Goal: Task Accomplishment & Management: Complete application form

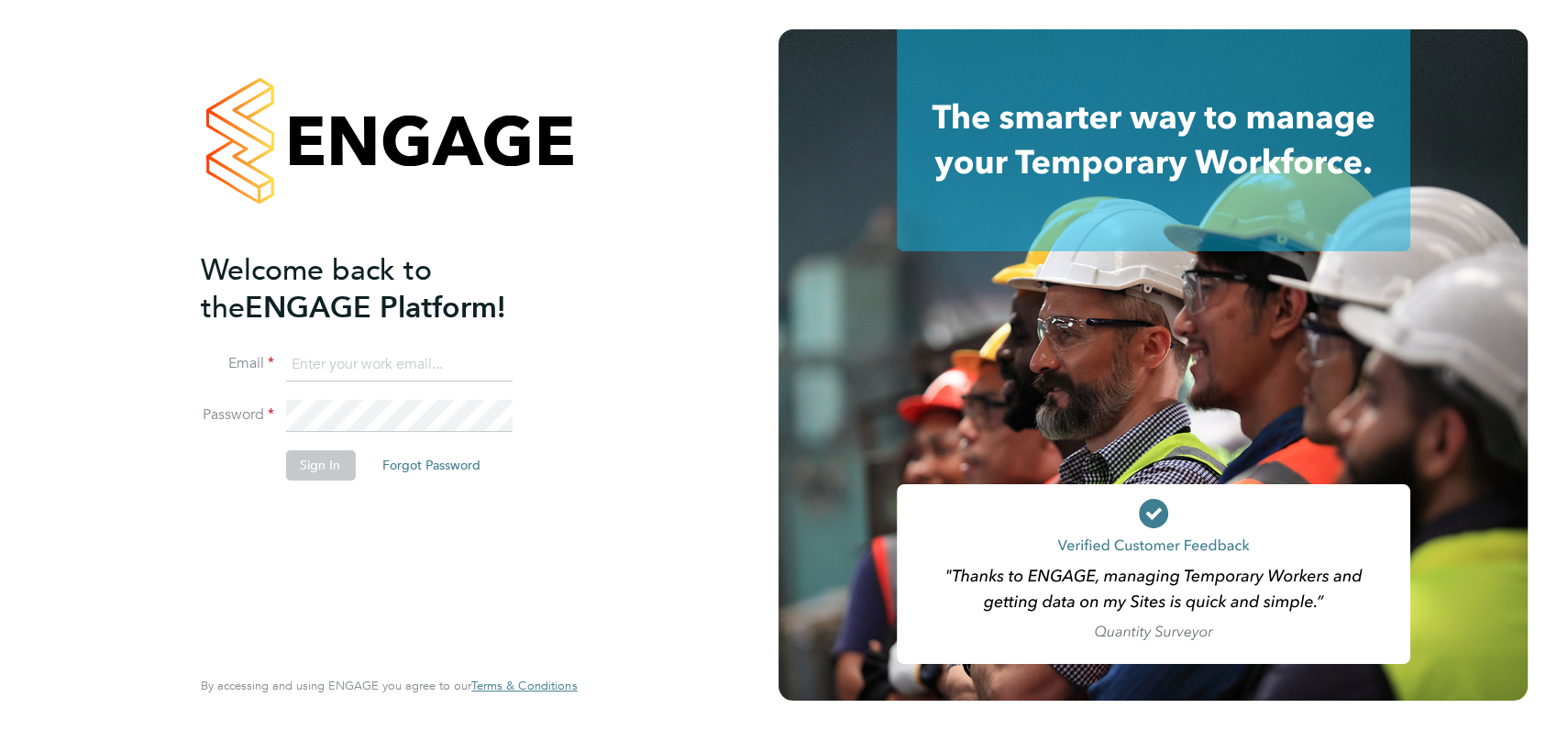
type input "angela@class1personnel.com"
click at [442, 493] on li "Sign In Forgot Password" at bounding box center [380, 474] width 358 height 48
click at [324, 466] on button "Sign In" at bounding box center [320, 464] width 70 height 29
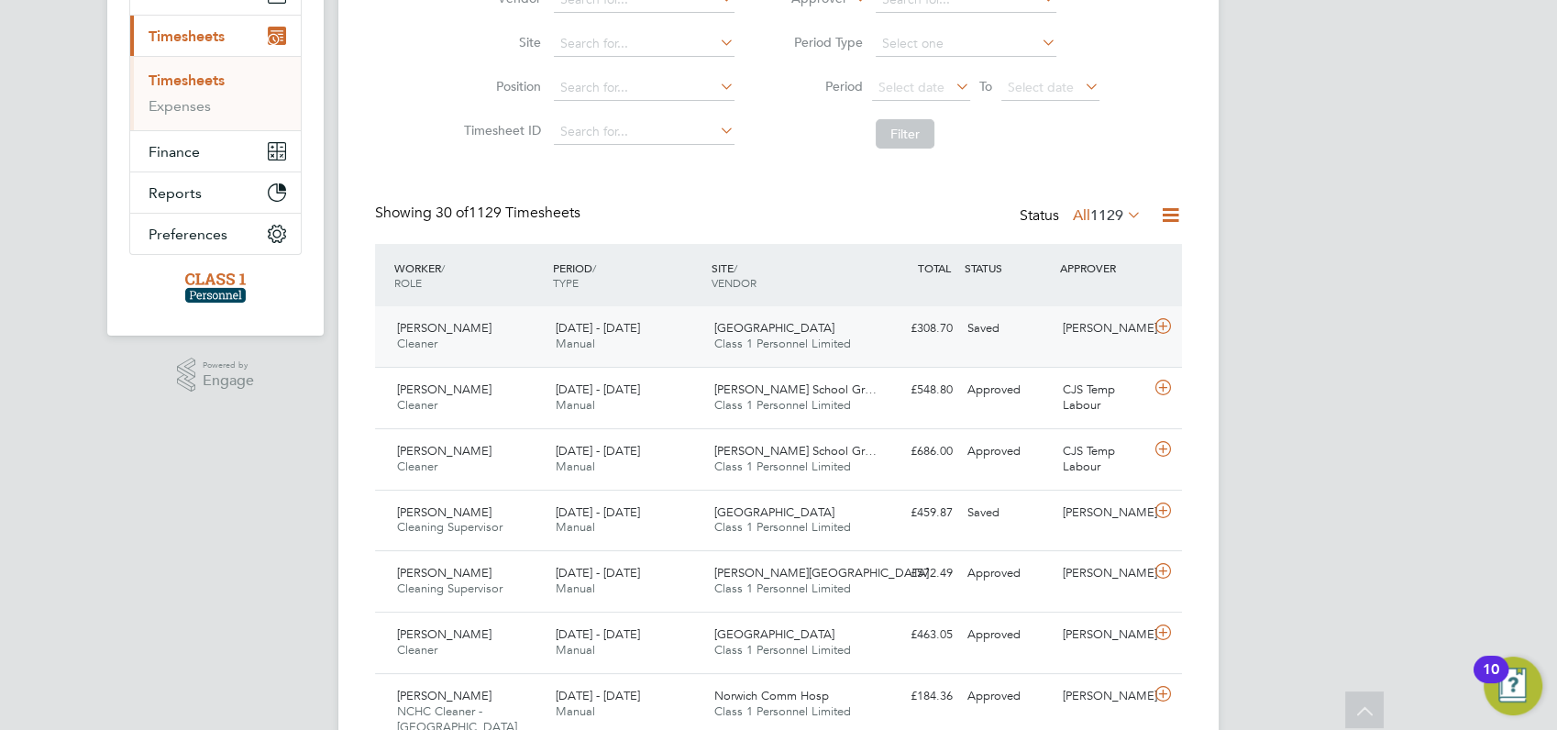
click at [448, 329] on span "[PERSON_NAME]" at bounding box center [444, 328] width 94 height 16
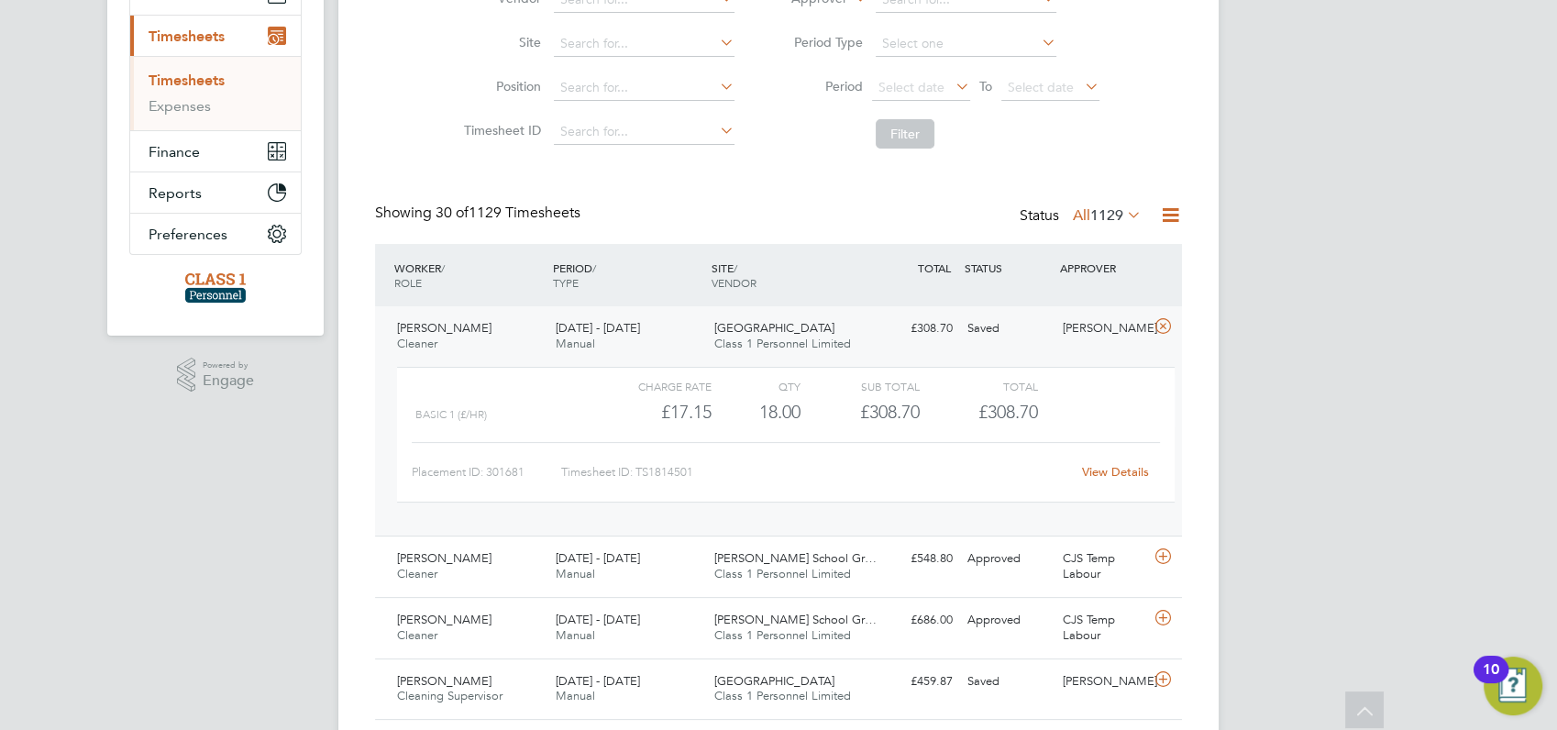
click at [1121, 468] on link "View Details" at bounding box center [1115, 472] width 67 height 16
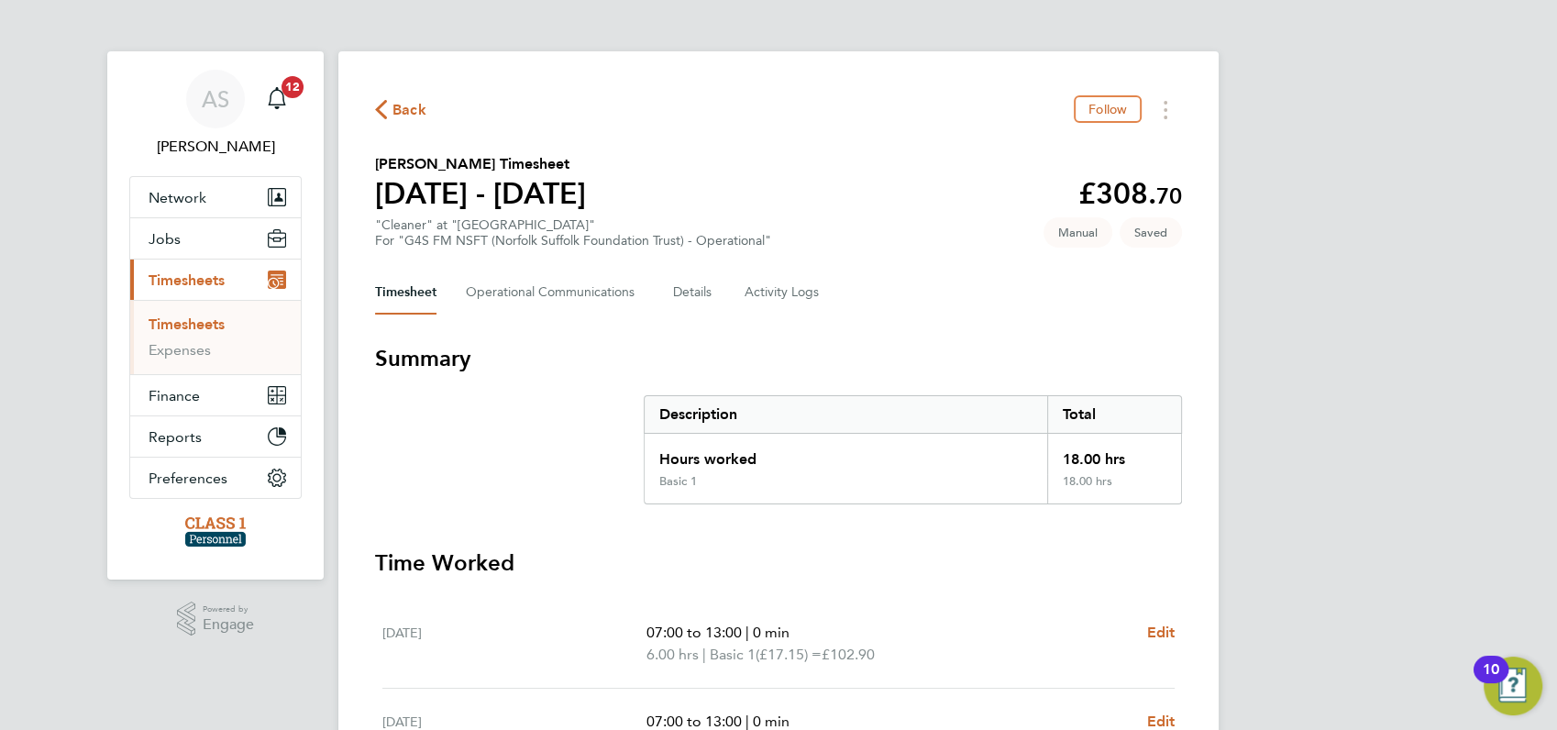
click at [400, 111] on span "Back" at bounding box center [409, 110] width 34 height 22
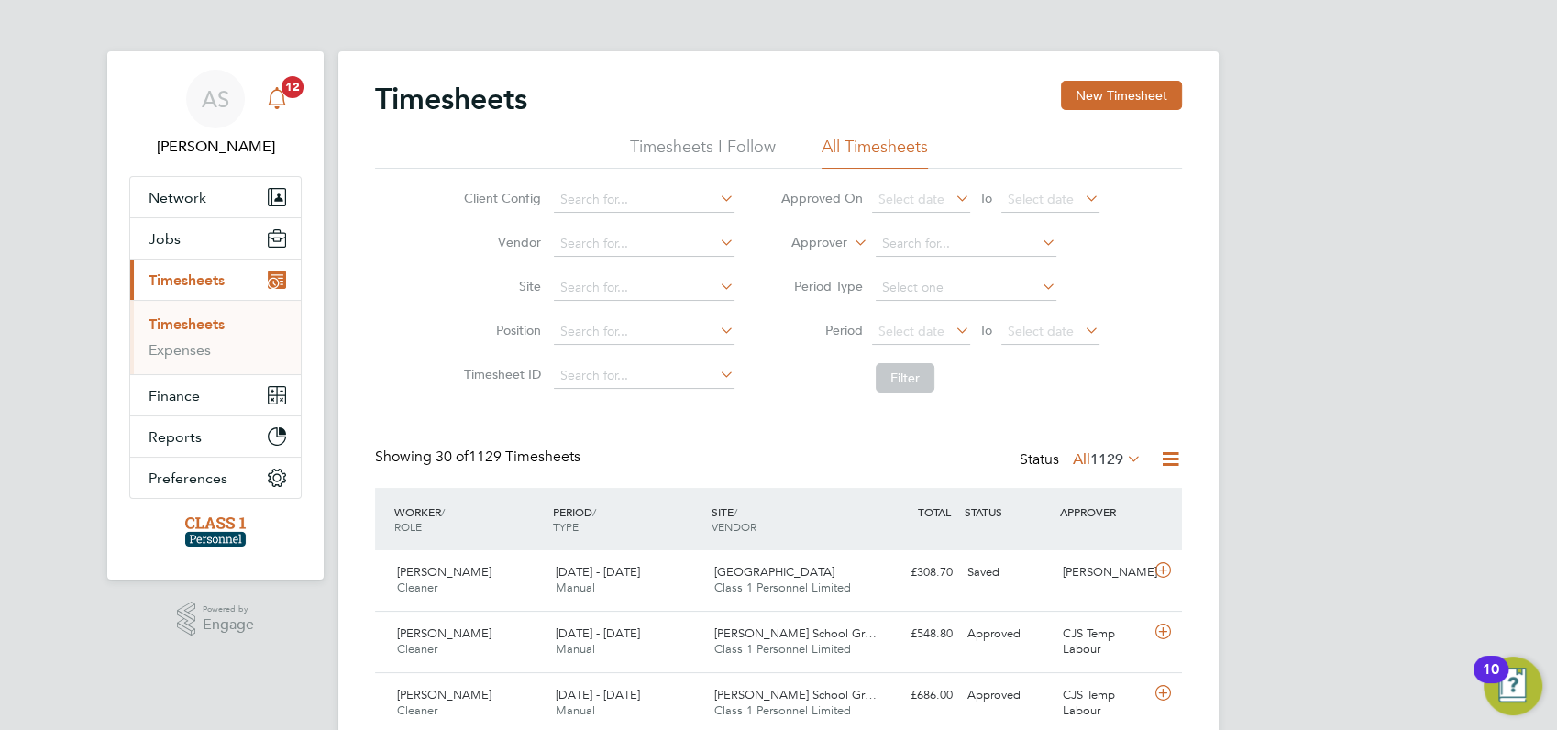
click at [292, 89] on span "12" at bounding box center [292, 87] width 22 height 22
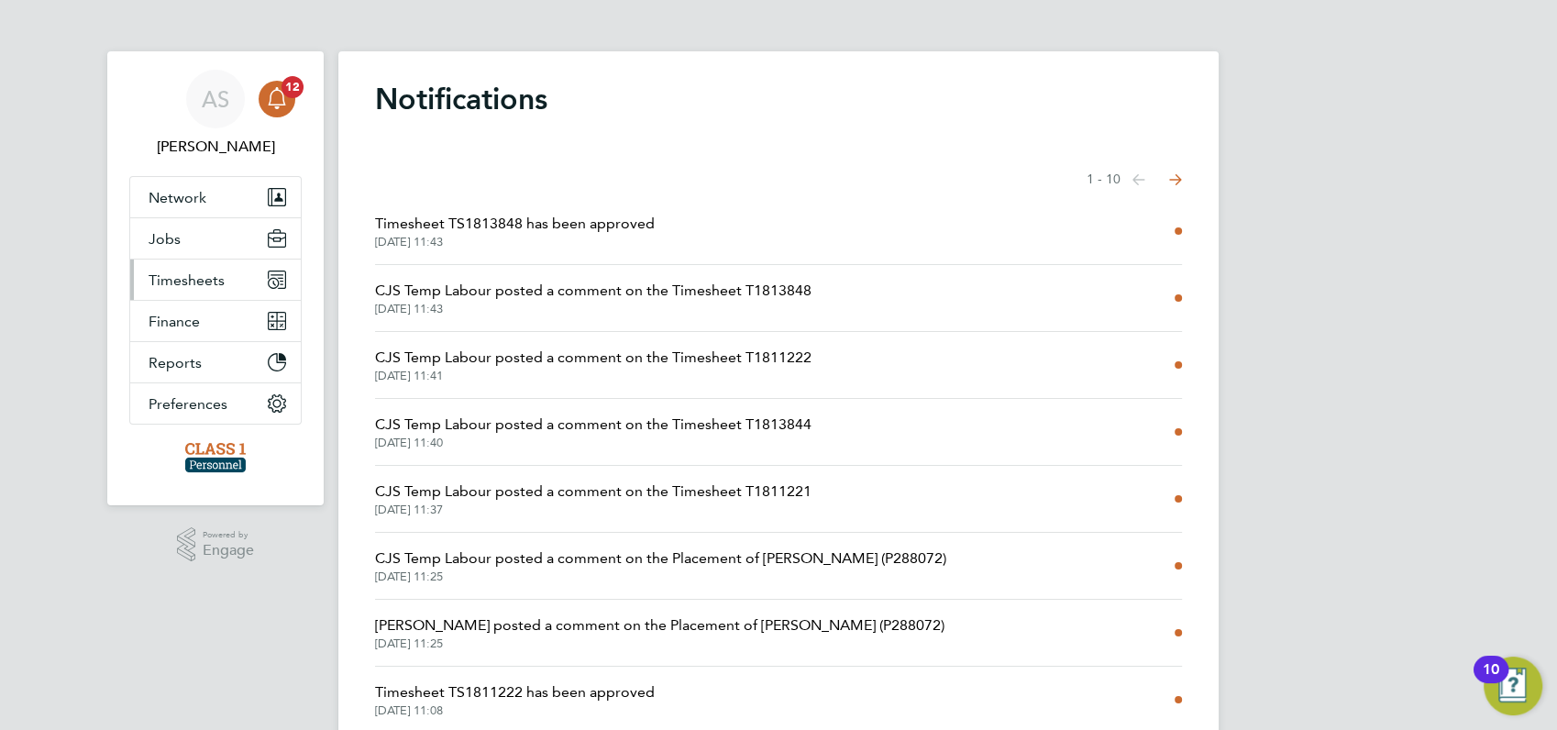
click at [185, 280] on span "Timesheets" at bounding box center [187, 279] width 76 height 17
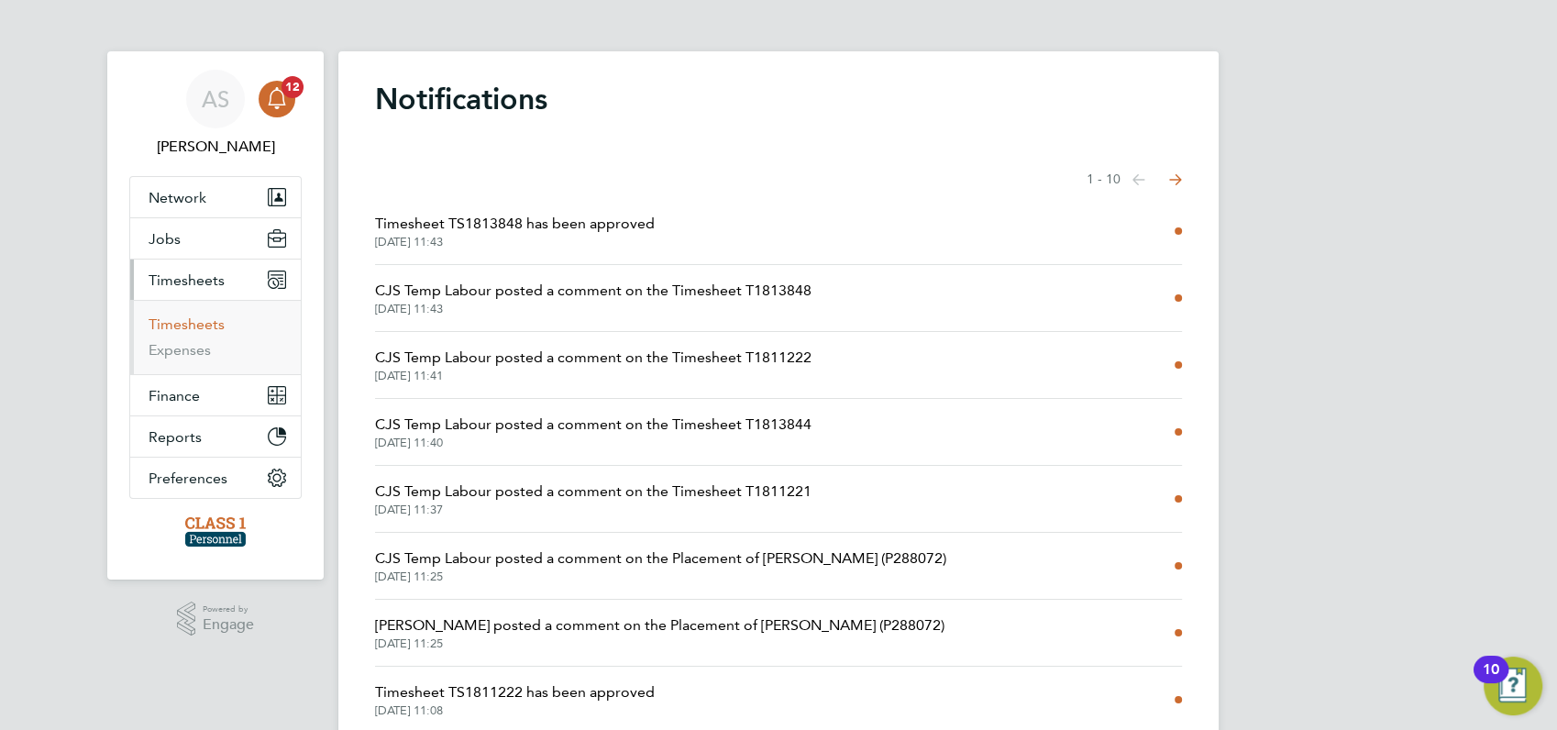
click at [184, 325] on link "Timesheets" at bounding box center [187, 323] width 76 height 17
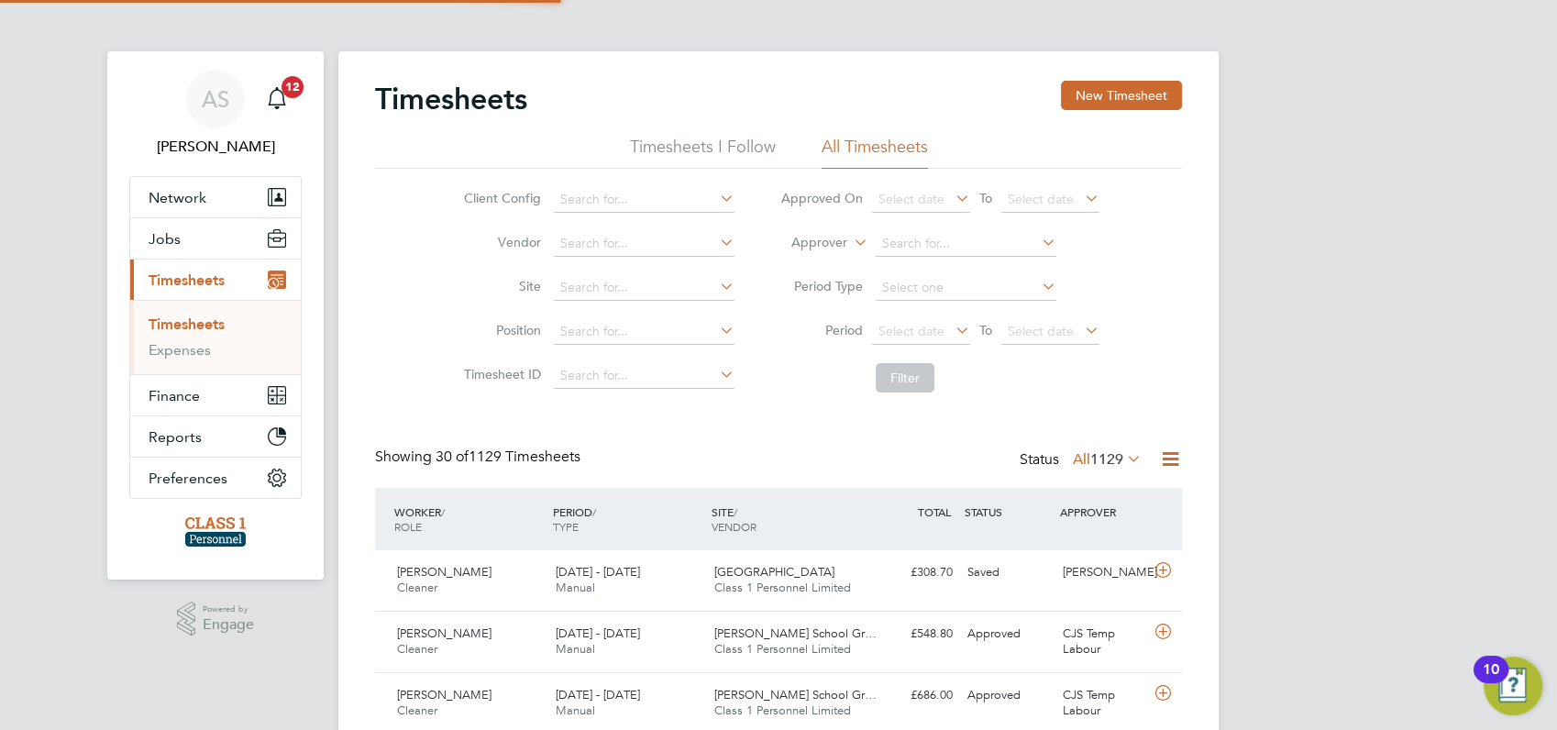
scroll to position [46, 159]
click at [1099, 93] on button "New Timesheet" at bounding box center [1121, 95] width 121 height 29
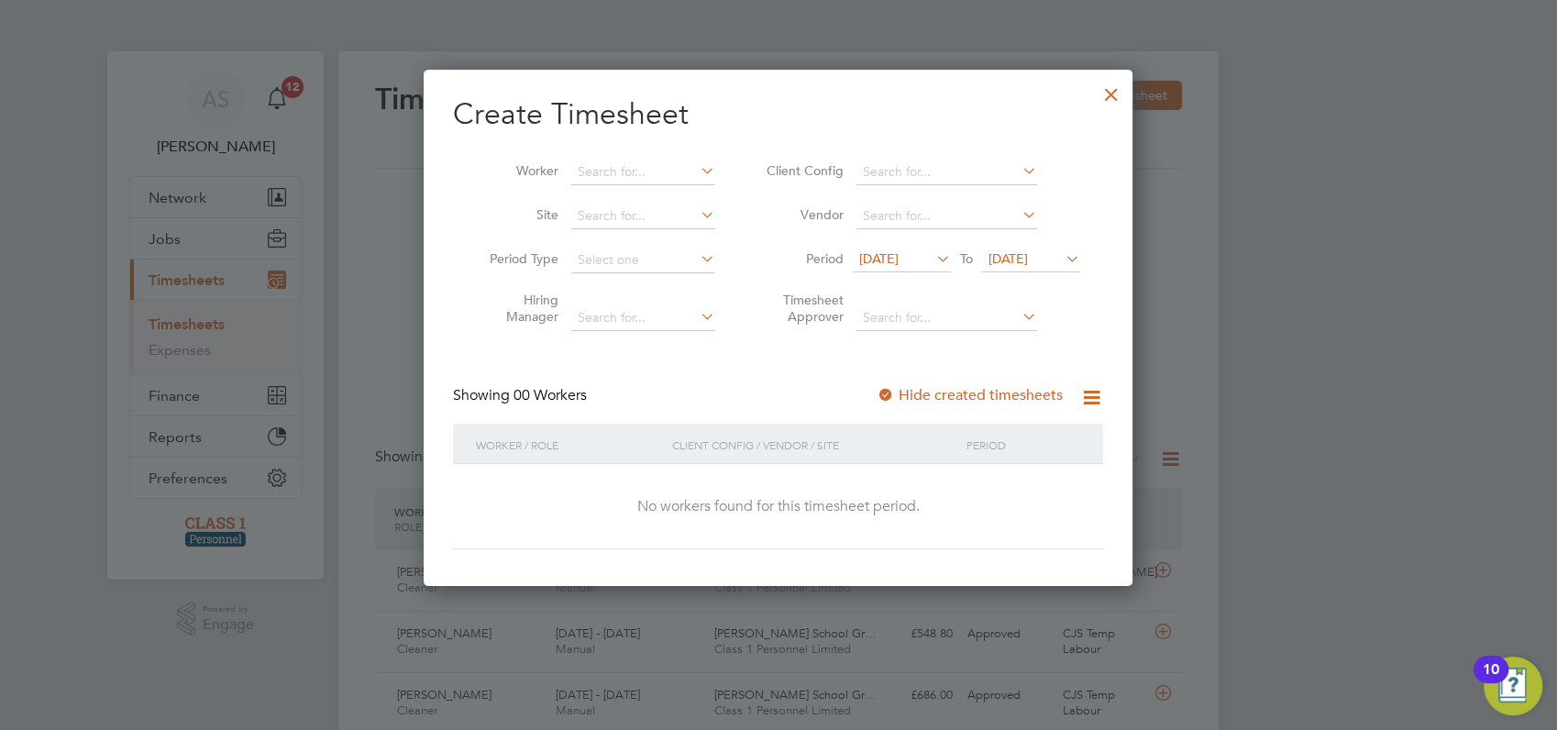
click at [898, 254] on span "[DATE]" at bounding box center [878, 258] width 39 height 17
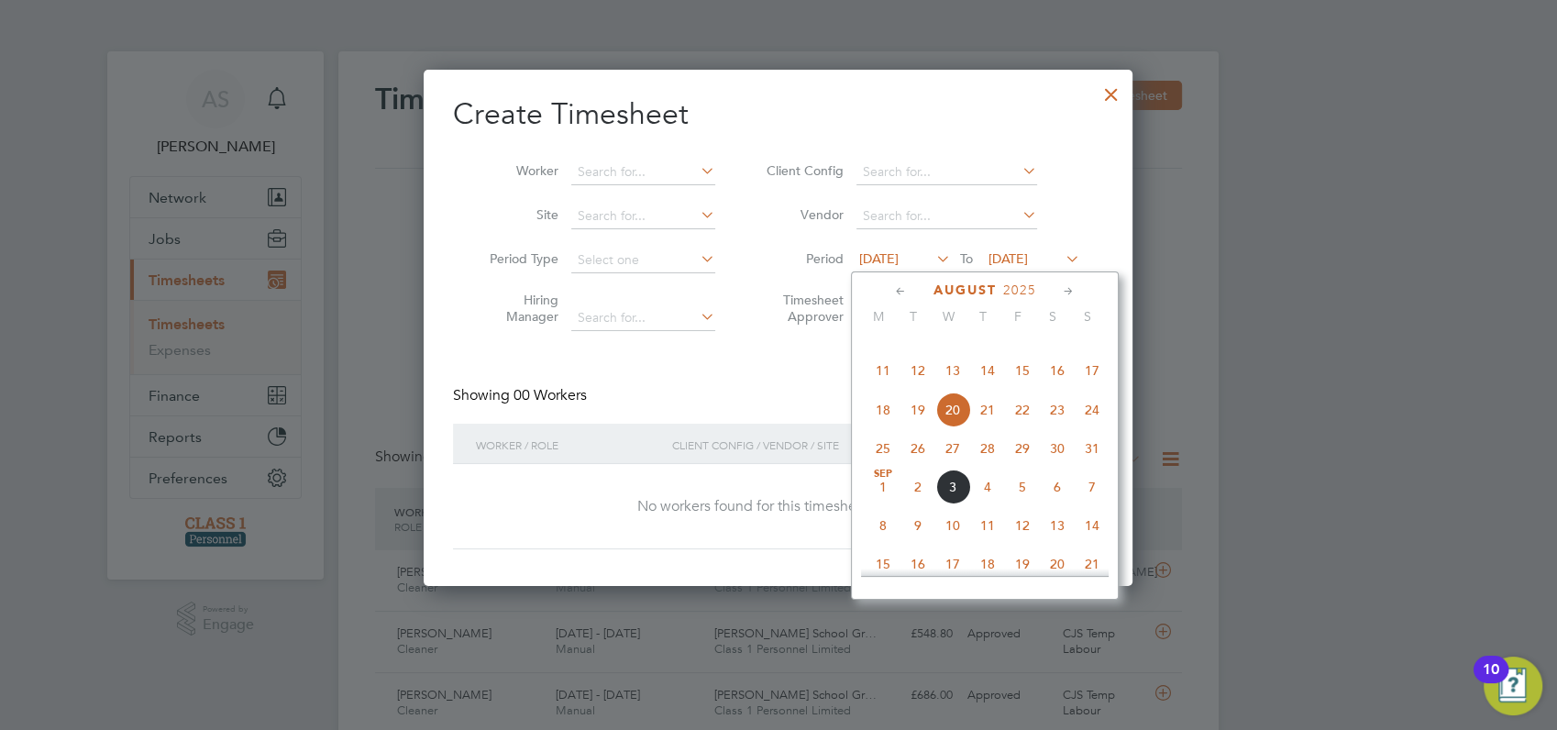
click at [882, 504] on span "[DATE]" at bounding box center [882, 486] width 35 height 35
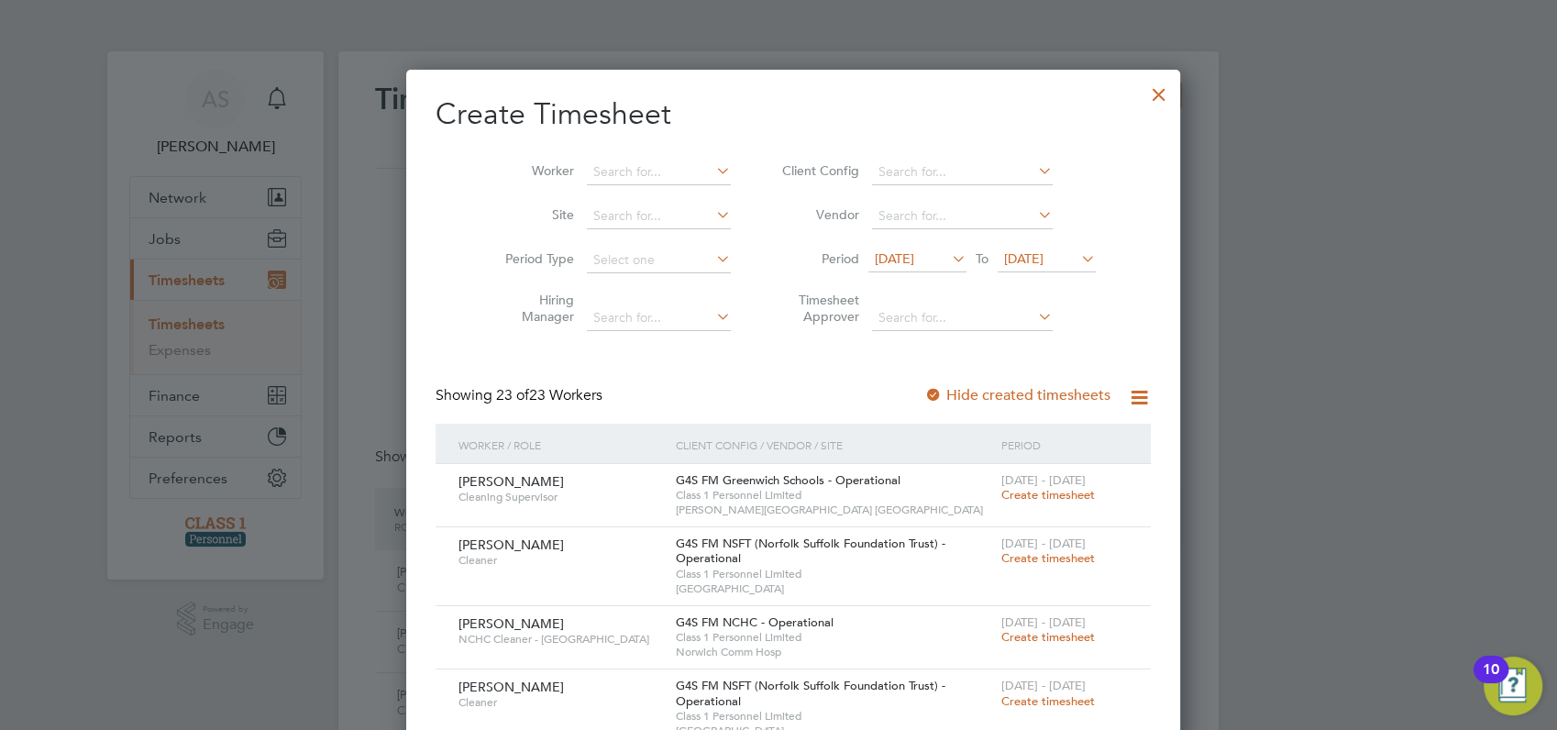
click at [1320, 374] on div at bounding box center [778, 365] width 1557 height 730
click at [1142, 93] on div at bounding box center [1158, 89] width 33 height 33
